Goal: Transaction & Acquisition: Purchase product/service

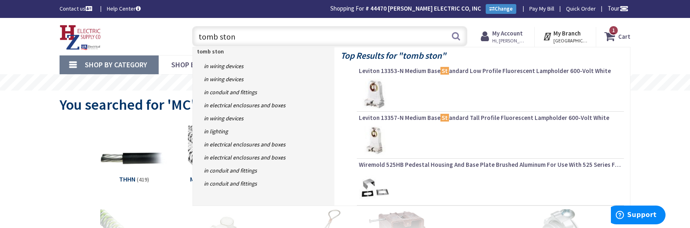
type input "tomb stone"
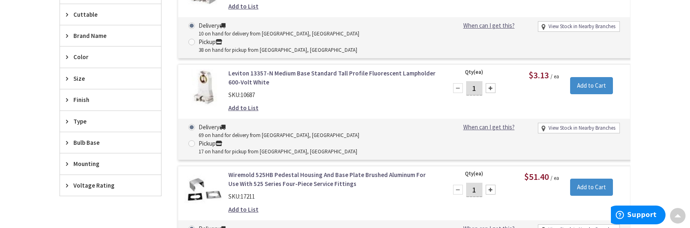
scroll to position [274, 0]
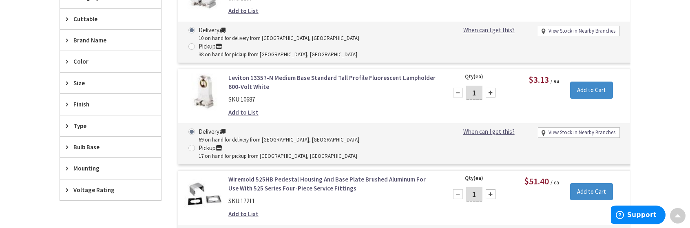
click at [300, 175] on link "Wiremold 525HB Pedestal Housing And Base Plate Brushed Aluminum For Use With 52…" at bounding box center [331, 184] width 207 height 18
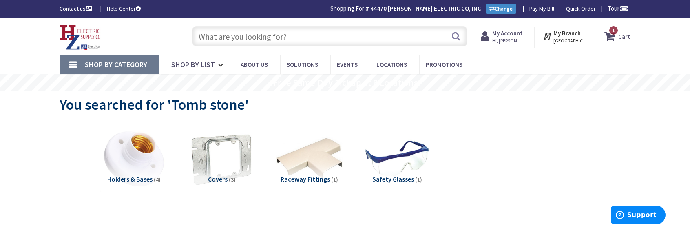
click at [610, 34] on icon at bounding box center [611, 36] width 14 height 15
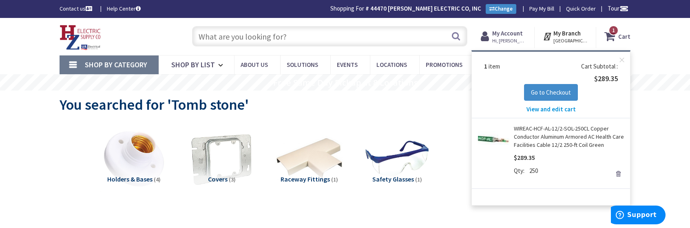
click at [553, 111] on span "View and edit cart" at bounding box center [550, 109] width 49 height 8
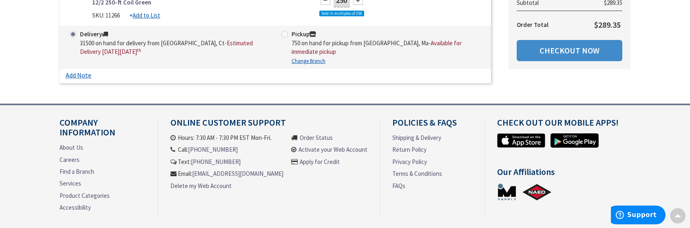
scroll to position [41, 0]
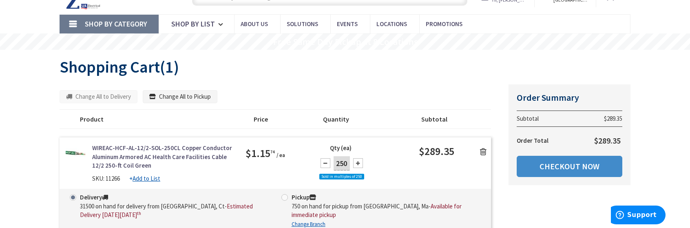
click at [485, 149] on icon at bounding box center [483, 152] width 7 height 8
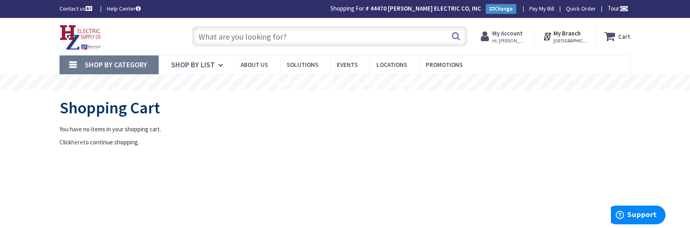
click at [537, 134] on div "You have no items in your shopping cart. Click here to continue shopping." at bounding box center [344, 136] width 571 height 22
